Goal: Task Accomplishment & Management: Complete application form

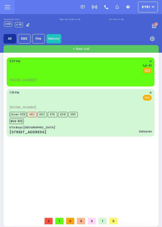
click at [102, 70] on div "Fire EMS" at bounding box center [80, 70] width 143 height 5
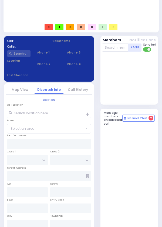
select select
radio input "true"
select select
type input "15:37"
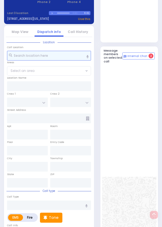
click at [61, 61] on input "text" at bounding box center [49, 56] width 84 height 10
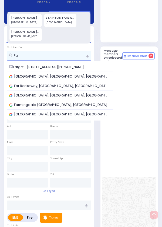
type input "F"
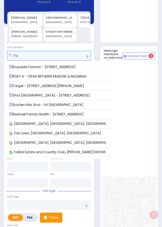
type input "F"
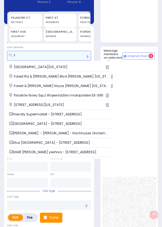
type input "F"
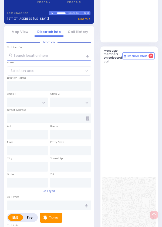
click at [129, 40] on div at bounding box center [129, 16] width 55 height 48
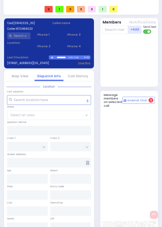
scroll to position [0, 0]
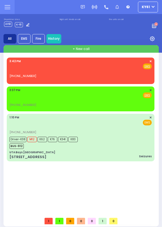
select select
radio input "true"
select select
type input "15:42"
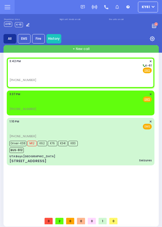
select select
radio input "true"
select select
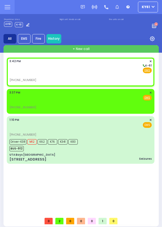
click at [4, 152] on div "+ New call [PHONE_NUMBER] EMS" at bounding box center [82, 136] width 156 height 182
click at [111, 100] on div "Fire EMS" at bounding box center [80, 97] width 143 height 5
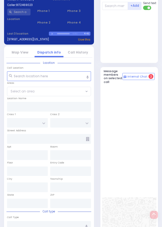
scroll to position [257, 0]
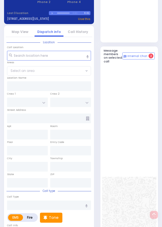
select select
radio input "true"
select select
type input "15:37"
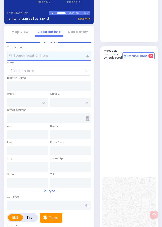
click at [64, 61] on input "text" at bounding box center [49, 56] width 84 height 10
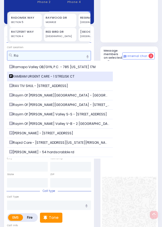
type input "Ra"
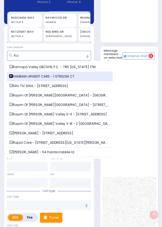
click at [78, 79] on div "RAMBAM URGENT CARE - 1 STRELISK CT" at bounding box center [60, 76] width 102 height 5
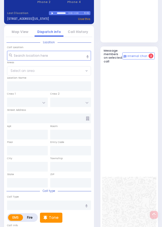
select select
radio input "true"
select select
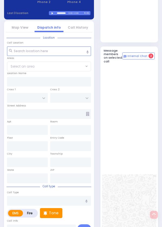
type input "RAMBAM URGENT CARE"
type input "FOREST RD"
type input "1 STRELISK CT"
type input "[PERSON_NAME]"
type input "[US_STATE]"
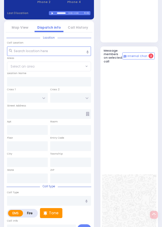
type input "10950"
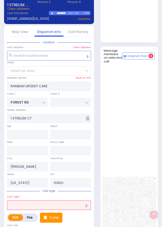
select select "MONROE"
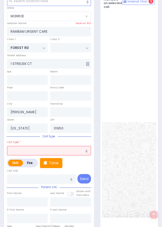
click at [54, 156] on input "text" at bounding box center [49, 151] width 84 height 10
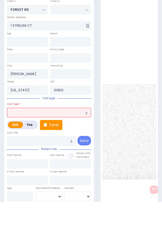
scroll to position [345, 0]
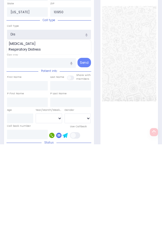
type input "Disl"
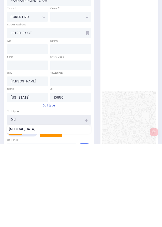
select select
radio input "true"
select select
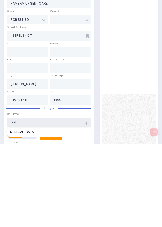
select select "MONROE"
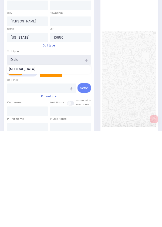
scroll to position [310, 0]
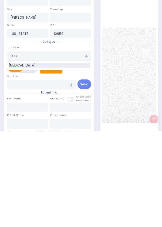
click at [30, 164] on div "[MEDICAL_DATA]" at bounding box center [49, 161] width 81 height 5
type input "[MEDICAL_DATA]"
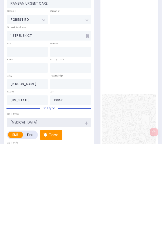
select select
radio input "true"
select select
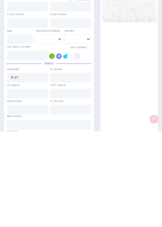
select select "MONROE"
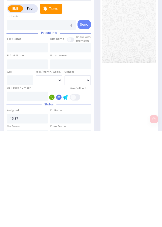
select select
radio input "true"
select select
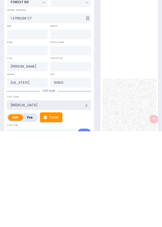
scroll to position [261, 0]
select select "MONROE"
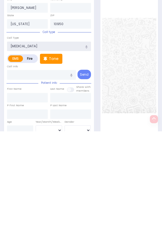
scroll to position [322, 0]
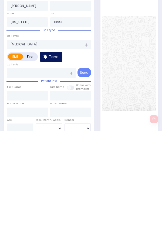
click at [55, 156] on p "Tone" at bounding box center [54, 153] width 10 height 6
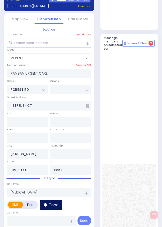
scroll to position [257, 0]
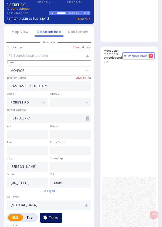
select select
radio input "true"
select select
select select "MONROE"
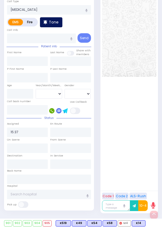
scroll to position [472, 0]
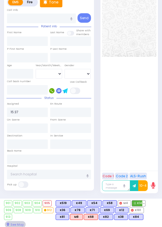
click at [146, 206] on span "K14" at bounding box center [138, 203] width 13 height 5
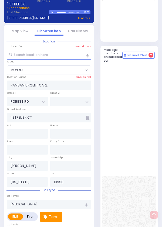
select select
radio input "true"
select select
type input "15:44"
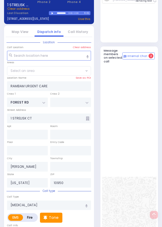
select select "MONROE"
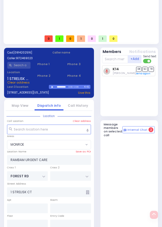
scroll to position [187, 0]
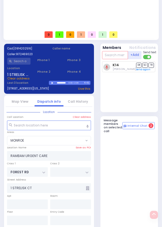
click at [119, 59] on input "text" at bounding box center [115, 55] width 26 height 8
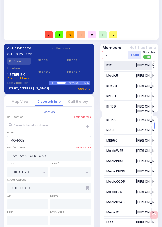
type input "5"
click at [135, 70] on div "KY5 [PERSON_NAME]" at bounding box center [128, 65] width 48 height 9
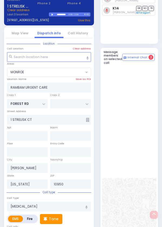
select select
radio input "true"
select select
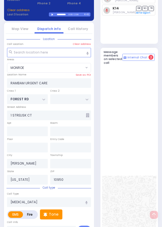
scroll to position [257, 0]
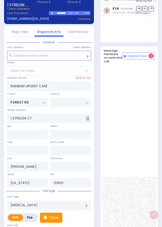
select select "MONROE"
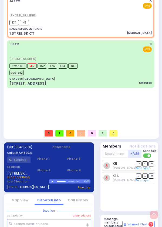
scroll to position [0, 0]
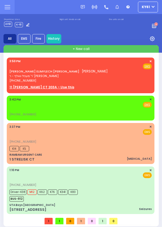
click at [97, 74] on div "[PERSON_NAME] ELIMYLECH [PERSON_NAME] [PERSON_NAME] [PERSON_NAME]' [PERSON_NAME…" at bounding box center [80, 71] width 143 height 24
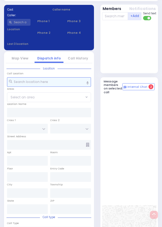
select select
radio input "true"
type input "SHULEM ELIMYLECH"
type input "FALKOWITZ"
select select
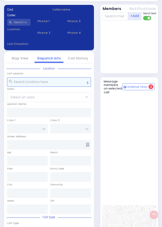
type input "15:50"
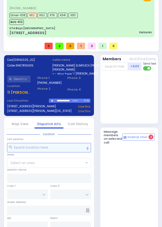
select select
radio input "true"
select select
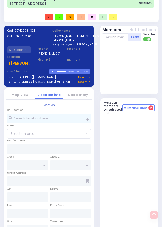
scroll to position [203, 0]
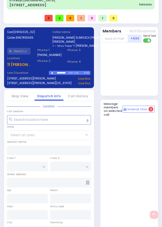
click at [25, 67] on u "11 LEMBERG CT 203A - Use this" at bounding box center [43, 64] width 73 height 5
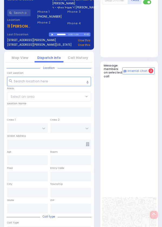
select select
radio input "true"
select select
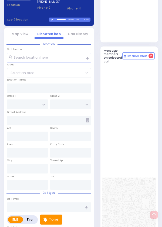
type input "ACRES RD"
type input "11 LEMBERG CT 203A"
type input "203a"
type input "Monroe"
type input "[US_STATE]"
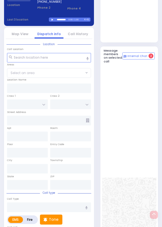
type input "10950"
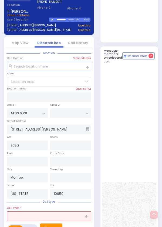
select select "PALM TREE"
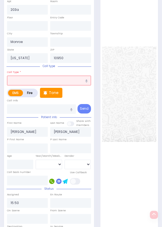
scroll to position [391, 0]
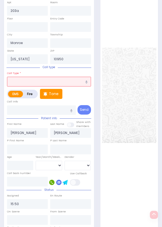
click at [71, 87] on input "text" at bounding box center [49, 82] width 84 height 10
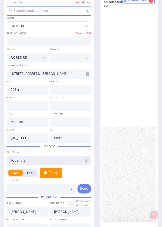
type input "Patient f"
select select
radio input "true"
select select
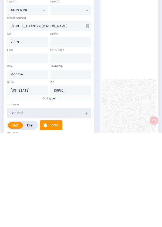
select select "PALM TREE"
type input "Patient"
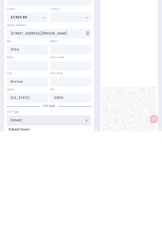
select select
radio input "true"
select select
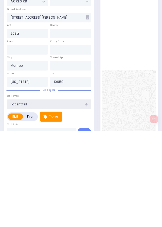
type input "Patient fell off"
select select "PALM TREE"
type input "Patient fell off a letter"
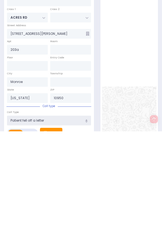
select select
radio input "true"
select select
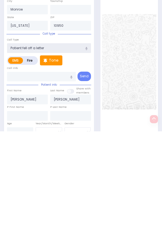
select select "PALM TREE"
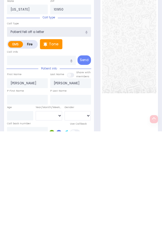
scroll to position [346, 0]
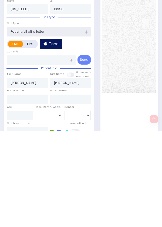
type input "Patient fell off a letter"
click at [54, 143] on p "Tone" at bounding box center [54, 140] width 10 height 6
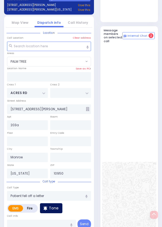
select select
radio input "true"
select select
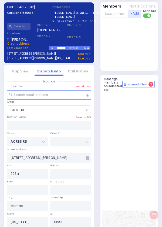
select select "PALM TREE"
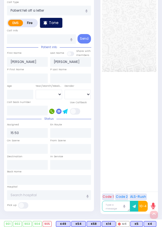
scroll to position [483, 0]
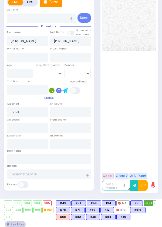
click at [153, 206] on button at bounding box center [154, 203] width 3 height 5
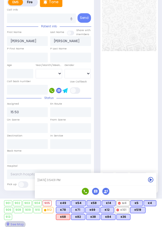
click at [147, 158] on div at bounding box center [129, 3] width 54 height 329
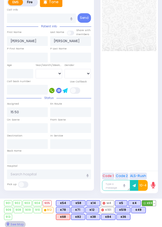
click at [153, 206] on button at bounding box center [154, 203] width 3 height 5
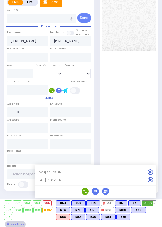
click at [148, 206] on span "K69" at bounding box center [149, 203] width 14 height 5
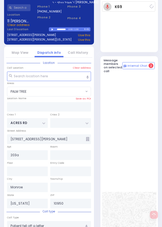
select select
radio input "true"
select select
type input "15:55"
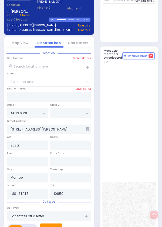
select select "PALM TREE"
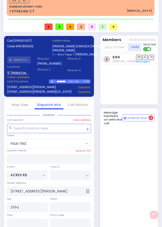
scroll to position [201, 0]
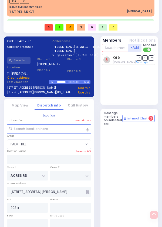
click at [118, 52] on input "text" at bounding box center [115, 48] width 26 height 8
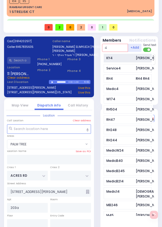
type input "4"
click at [136, 61] on div "Yomi Sofer" at bounding box center [149, 58] width 27 height 5
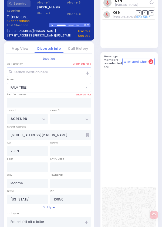
select select
radio input "true"
select select
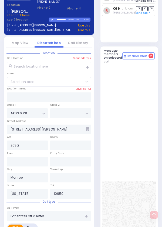
select select "PALM TREE"
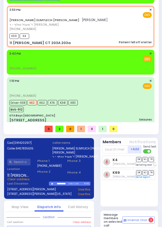
scroll to position [0, 0]
